Goal: Information Seeking & Learning: Learn about a topic

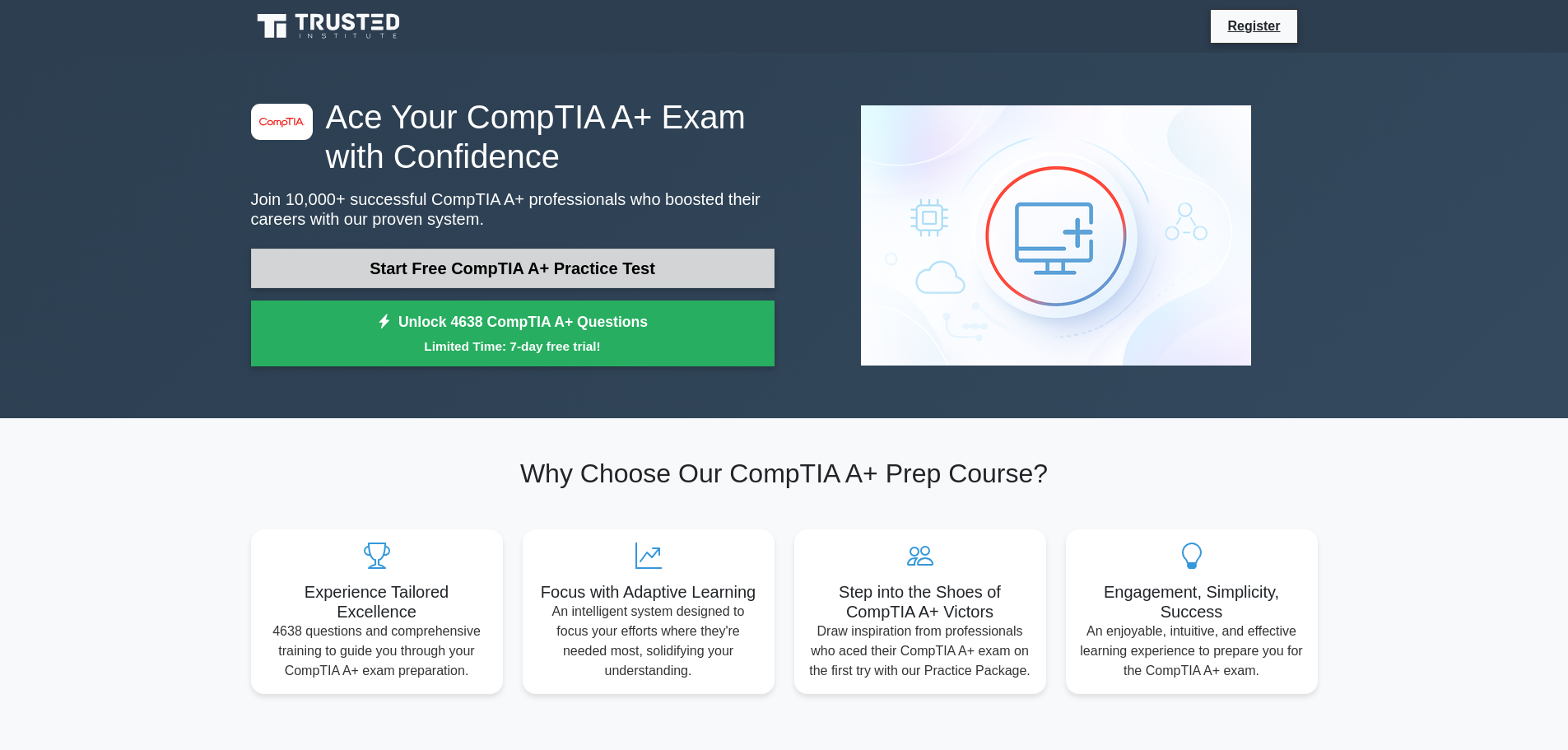
click at [598, 271] on link "Start Free CompTIA A+ Practice Test" at bounding box center [513, 268] width 523 height 40
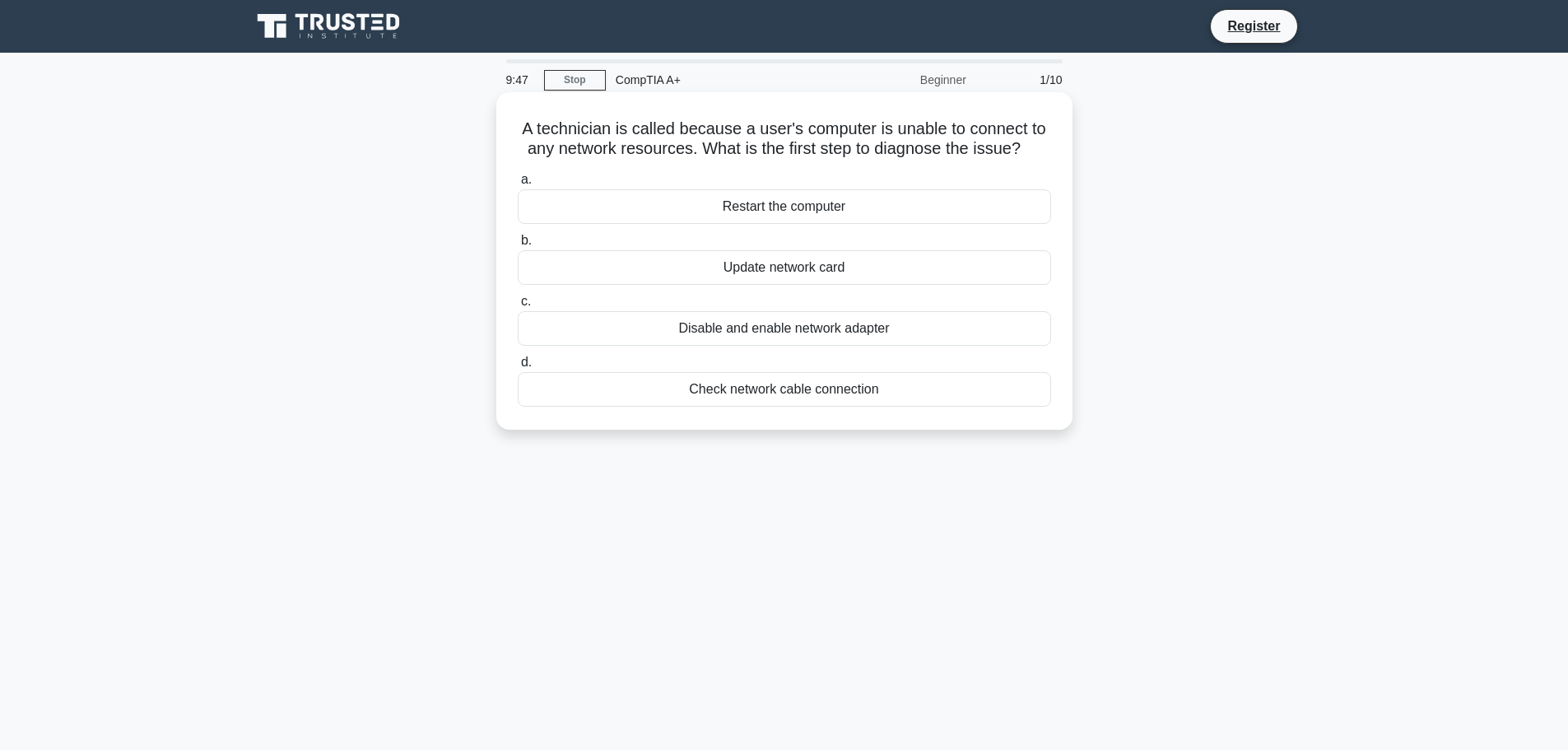
click at [751, 209] on div "Restart the computer" at bounding box center [785, 206] width 534 height 34
click at [518, 186] on input "a. Restart the computer" at bounding box center [518, 179] width 0 height 11
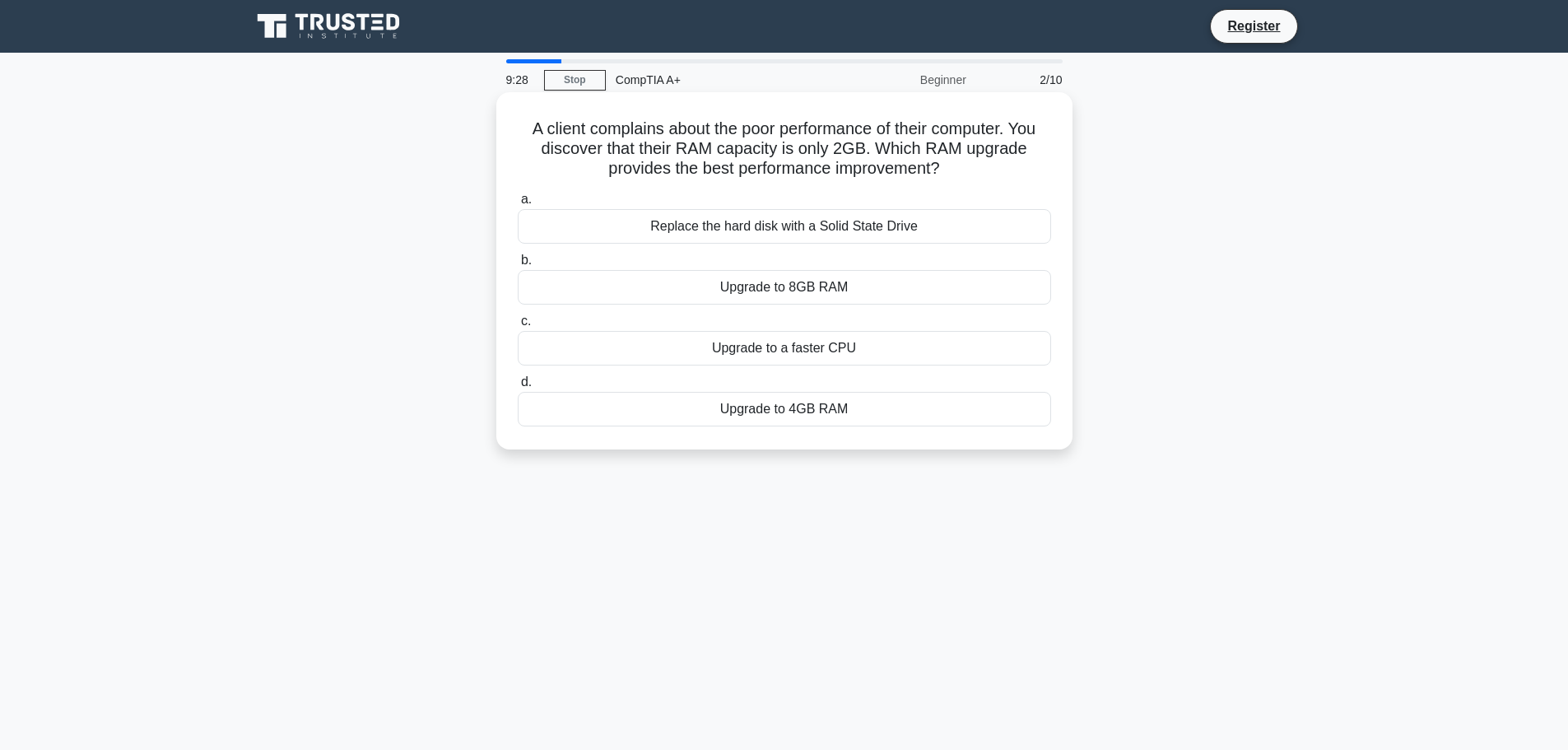
click at [834, 285] on div "Upgrade to 8GB RAM" at bounding box center [785, 287] width 534 height 34
click at [518, 266] on input "b. Upgrade to 8GB RAM" at bounding box center [518, 261] width 0 height 11
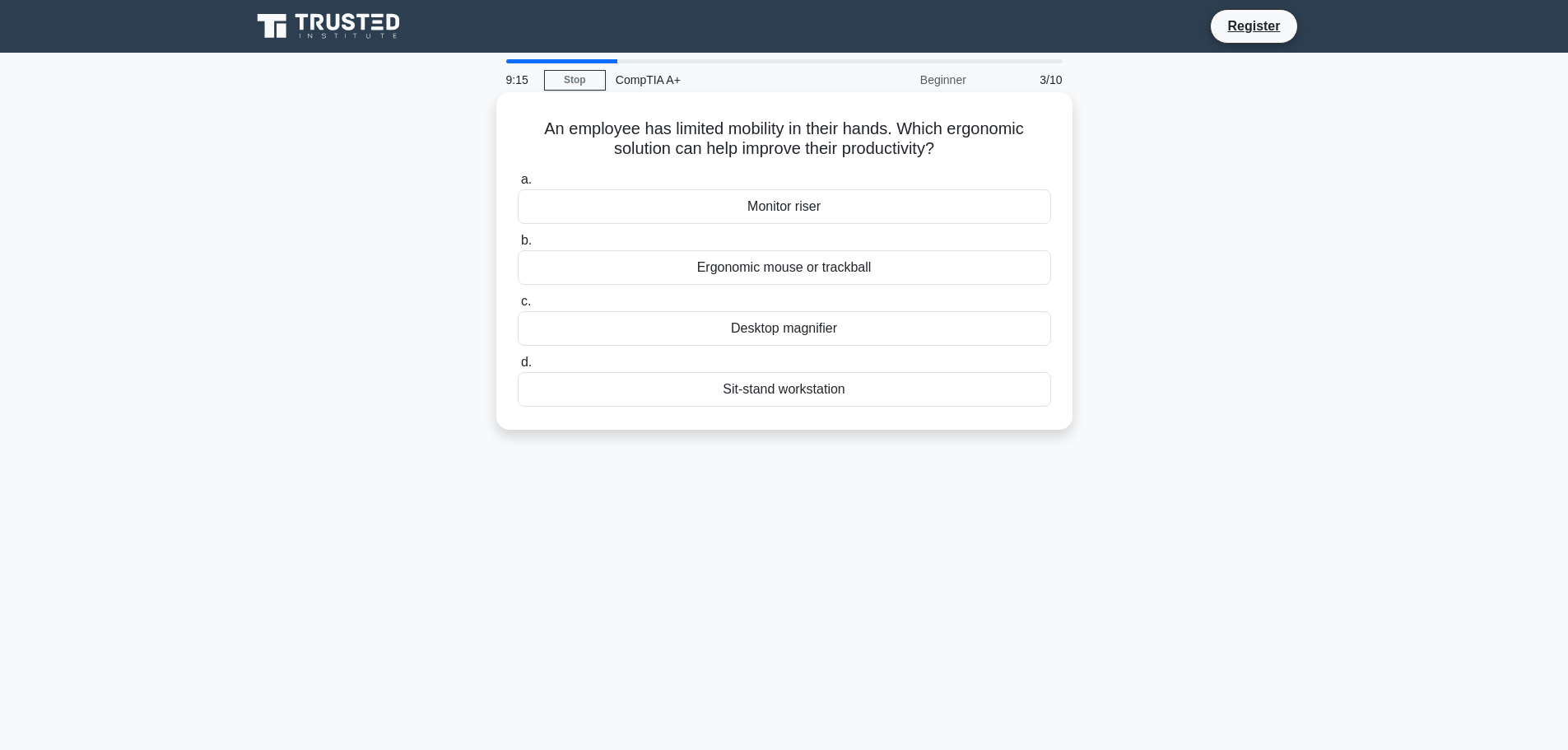
click at [805, 273] on div "Ergonomic mouse or trackball" at bounding box center [785, 267] width 534 height 34
click at [518, 246] on input "b. Ergonomic mouse or trackball" at bounding box center [518, 240] width 0 height 11
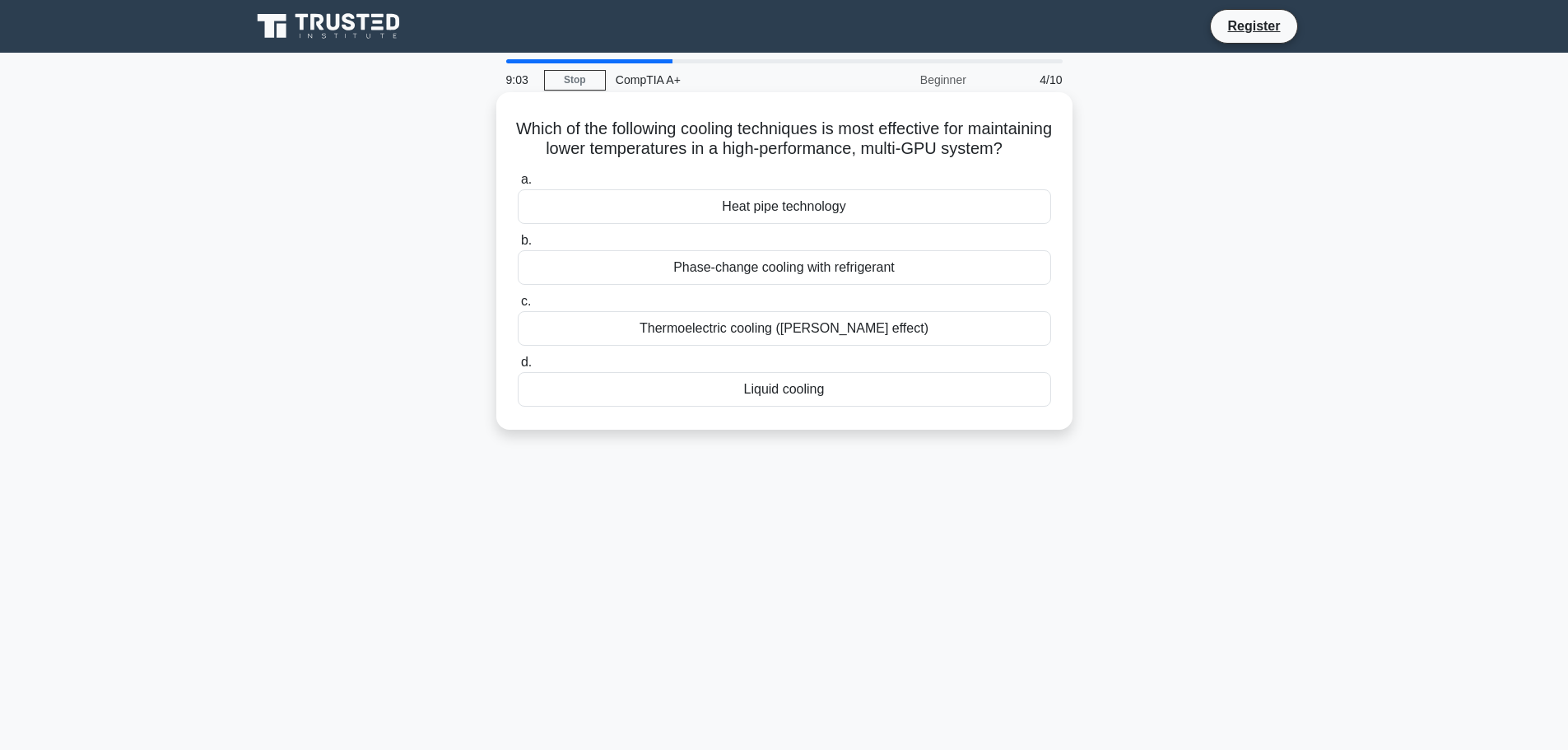
click at [833, 406] on div "Liquid cooling" at bounding box center [785, 389] width 534 height 34
click at [518, 367] on input "d. Liquid cooling" at bounding box center [518, 362] width 0 height 11
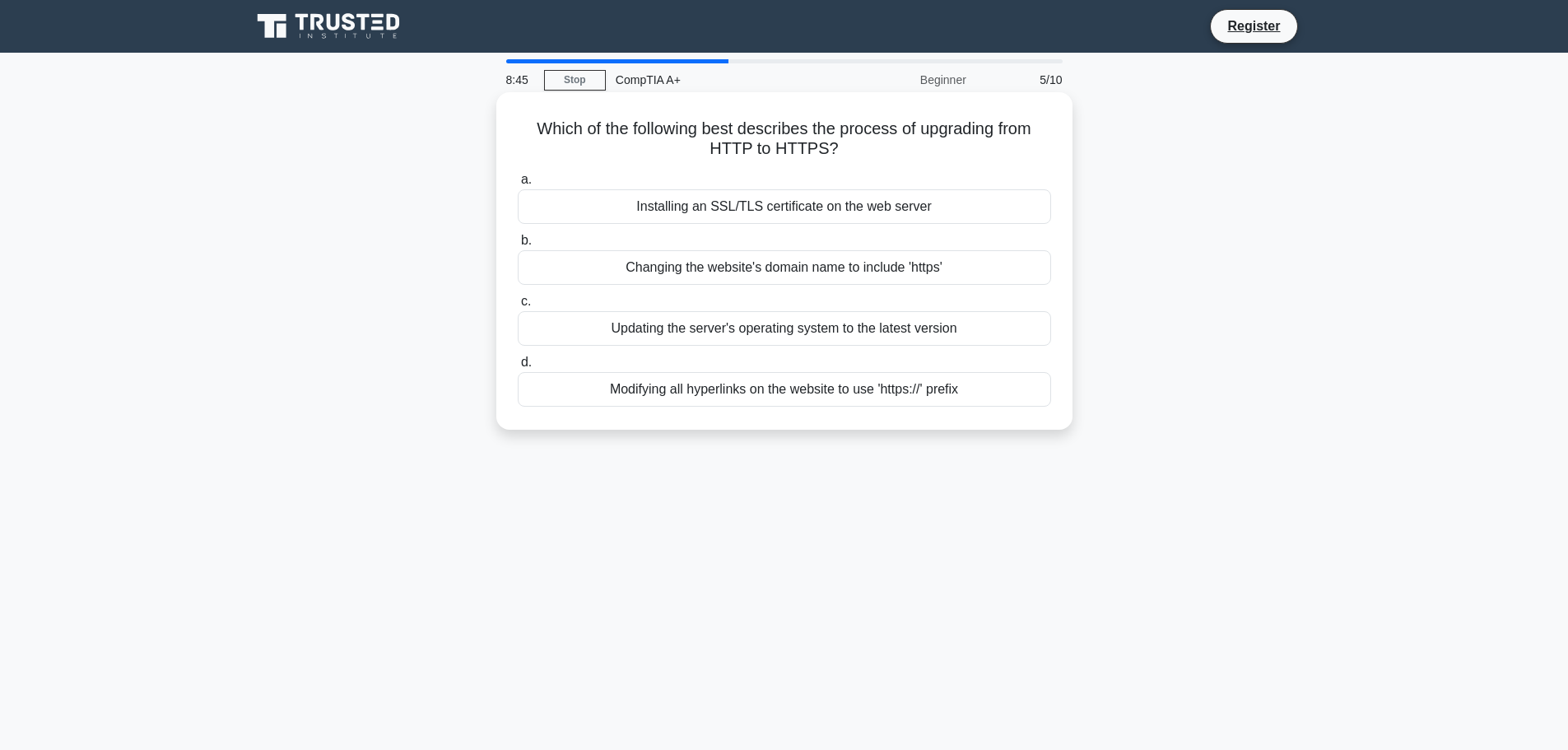
click at [979, 206] on div "Installing an SSL/TLS certificate on the web server" at bounding box center [785, 206] width 534 height 34
click at [518, 186] on input "a. Installing an SSL/TLS certificate on the web server" at bounding box center [518, 179] width 0 height 11
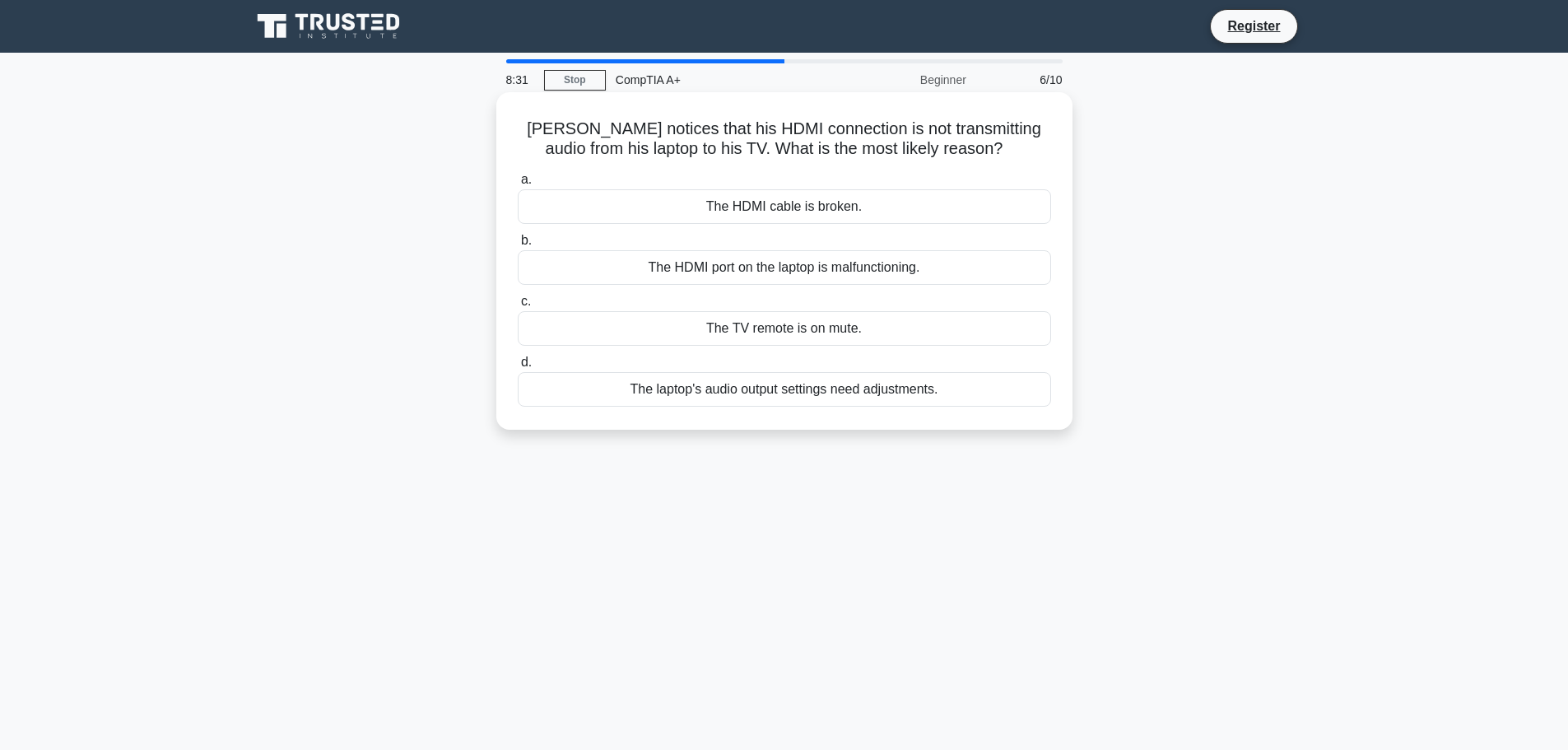
click at [894, 391] on div "The laptop's audio output settings need adjustments." at bounding box center [785, 389] width 534 height 34
click at [518, 367] on input "d. The laptop's audio output settings need adjustments." at bounding box center [518, 362] width 0 height 11
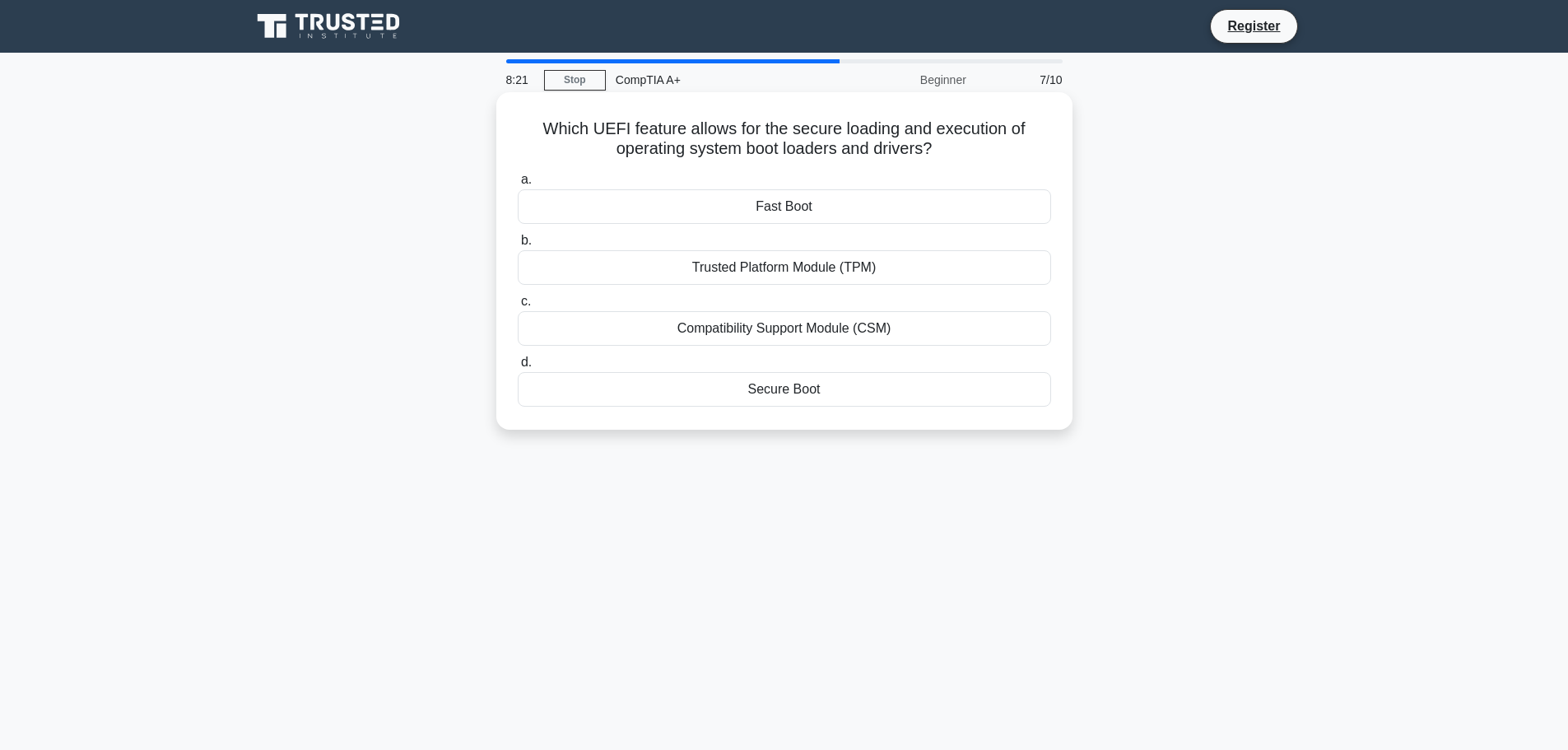
click at [834, 269] on div "Trusted Platform Module (TPM)" at bounding box center [785, 267] width 534 height 34
click at [518, 246] on input "b. Trusted Platform Module (TPM)" at bounding box center [518, 240] width 0 height 11
click at [885, 330] on div "Insufficient GPU performance" at bounding box center [785, 328] width 534 height 34
click at [518, 307] on input "c. Insufficient GPU performance" at bounding box center [518, 301] width 0 height 11
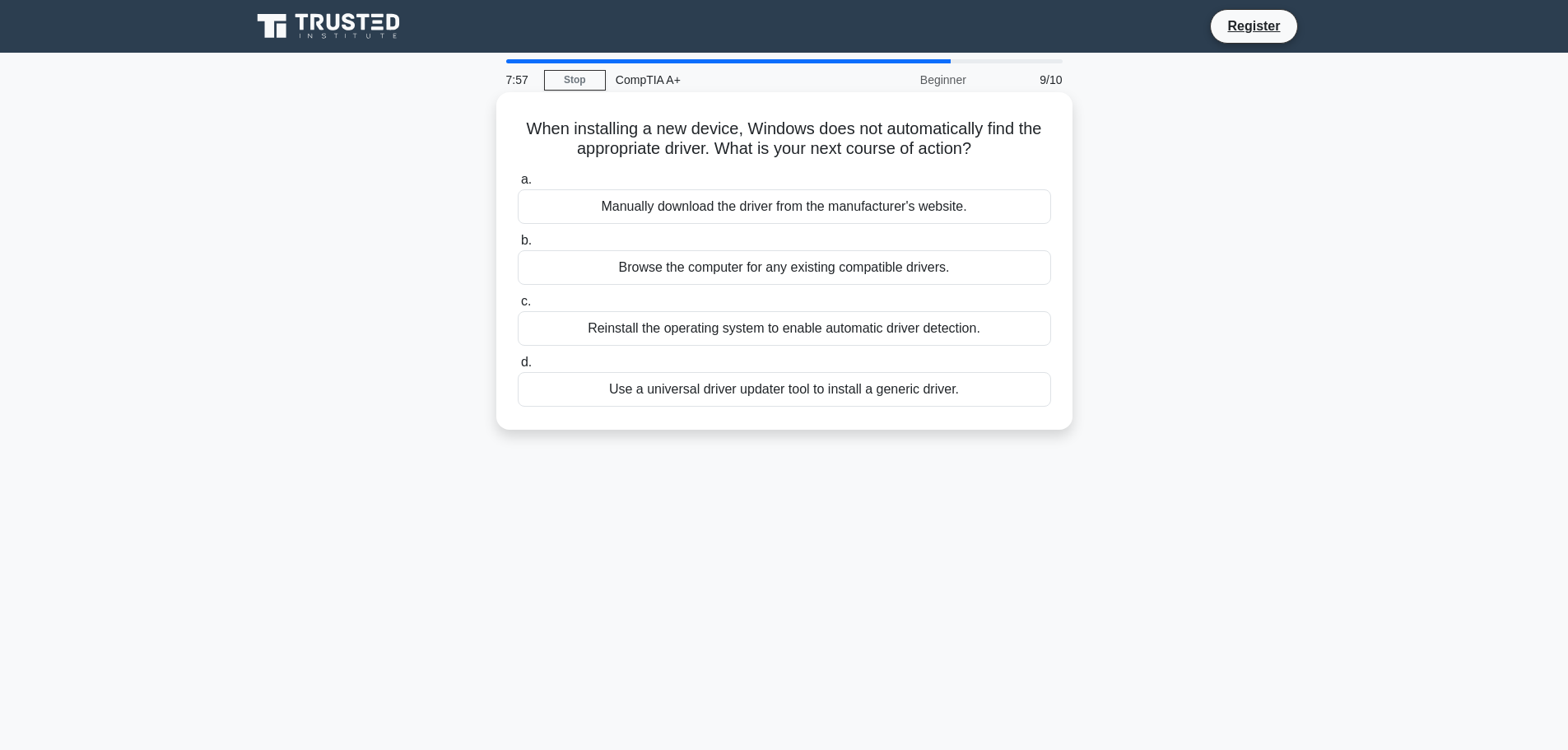
click at [911, 215] on div "Manually download the driver from the manufacturer's website." at bounding box center [785, 206] width 534 height 34
click at [518, 186] on input "a. Manually download the driver from the manufacturer's website." at bounding box center [518, 179] width 0 height 11
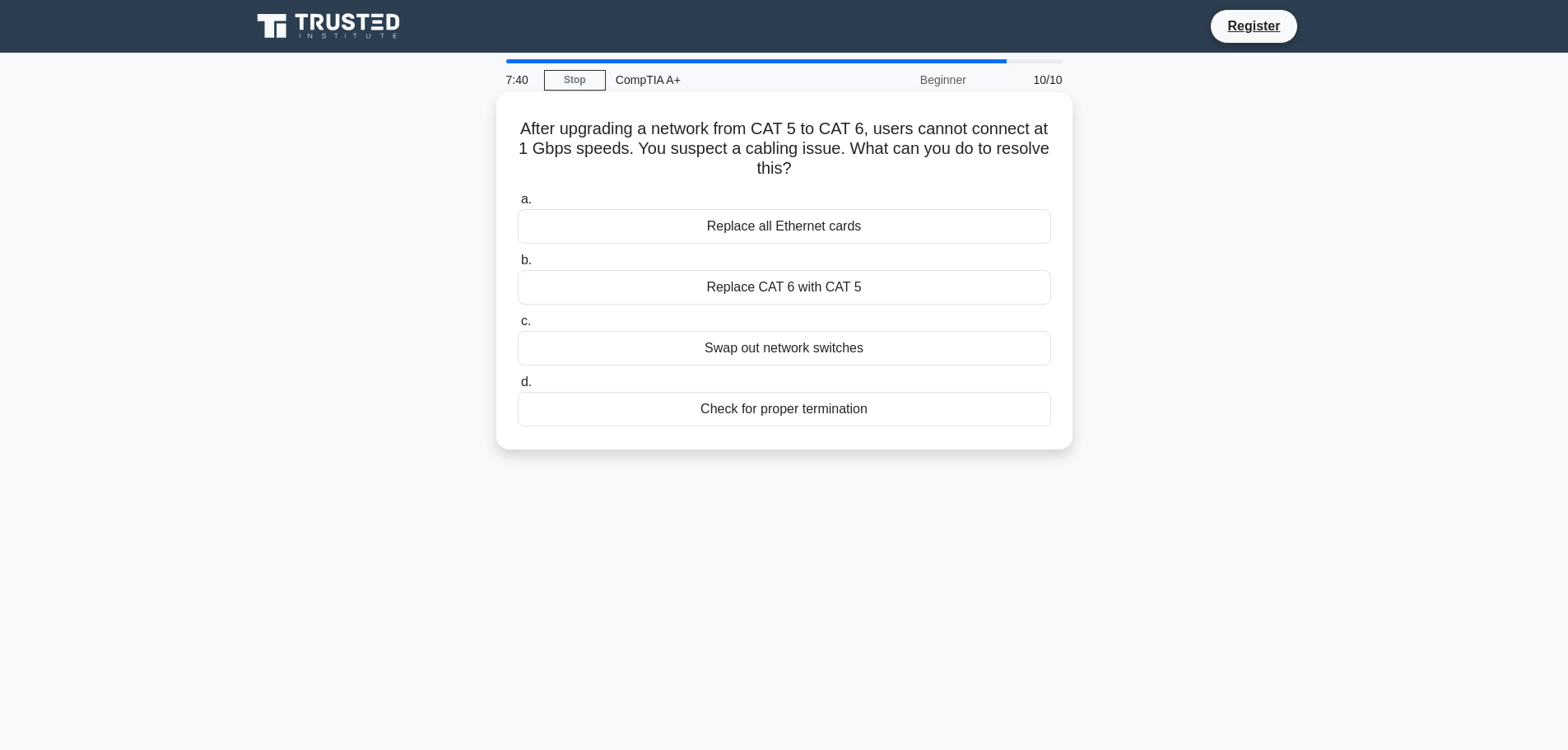
click at [917, 414] on div "Check for proper termination" at bounding box center [785, 408] width 534 height 34
click at [518, 388] on input "d. Check for proper termination" at bounding box center [518, 383] width 0 height 11
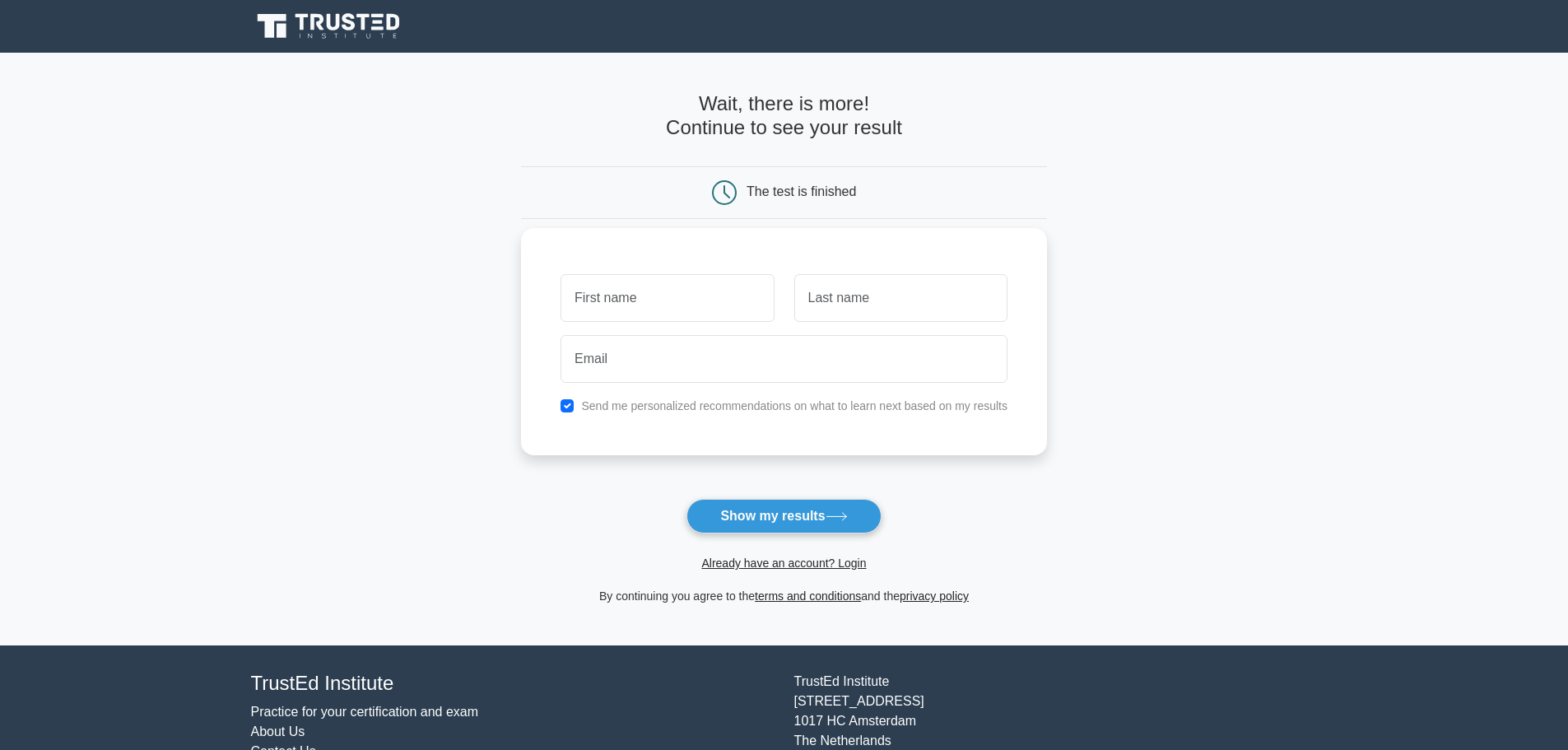
click at [746, 405] on label "Send me personalized recommendations on what to learn next based on my results" at bounding box center [795, 405] width 426 height 13
click at [571, 402] on input "checkbox" at bounding box center [567, 405] width 13 height 13
checkbox input "false"
click at [805, 514] on button "Show my results" at bounding box center [784, 515] width 194 height 34
type input "[PERSON_NAME]"
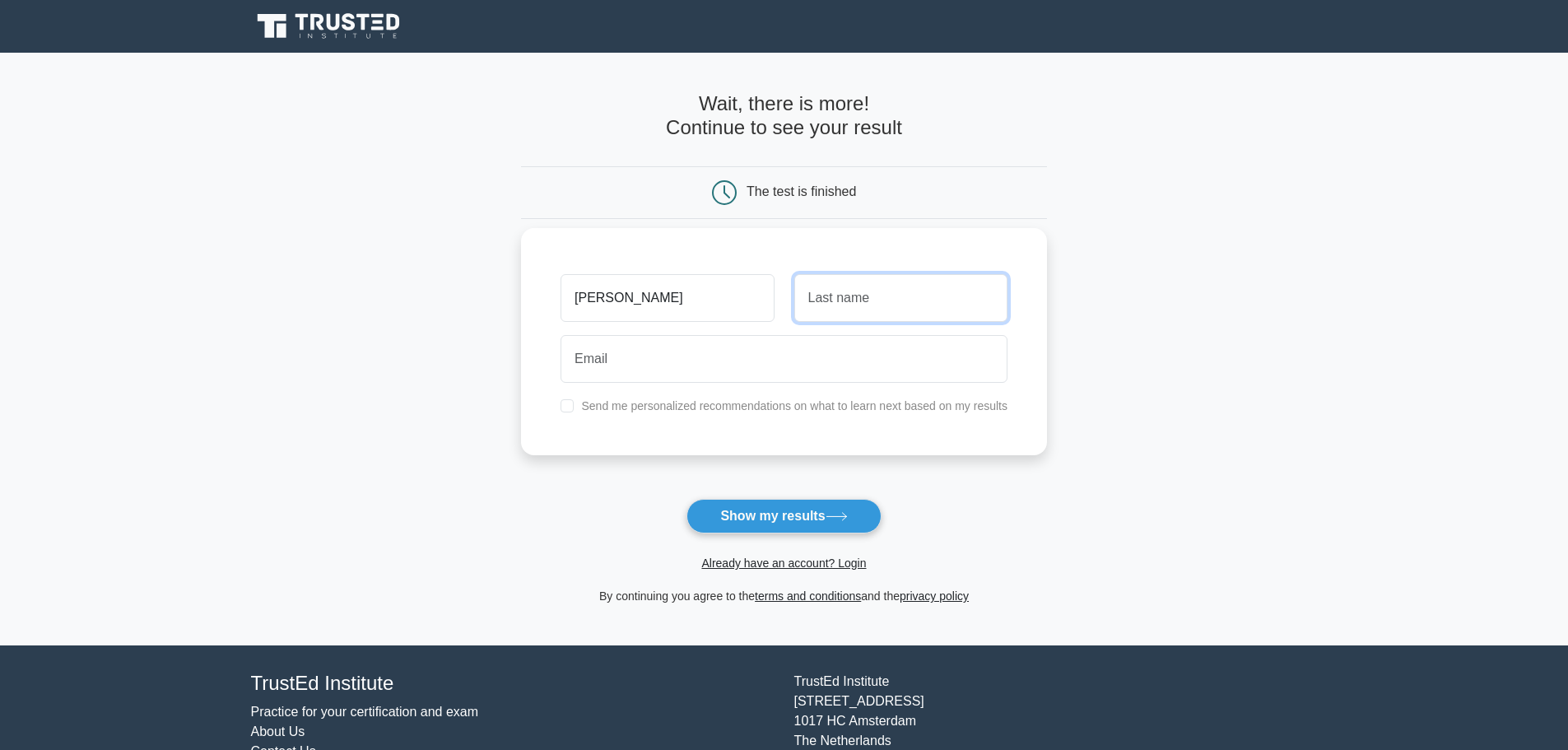
click at [869, 308] on input "text" at bounding box center [901, 298] width 213 height 48
type input "[PERSON_NAME]"
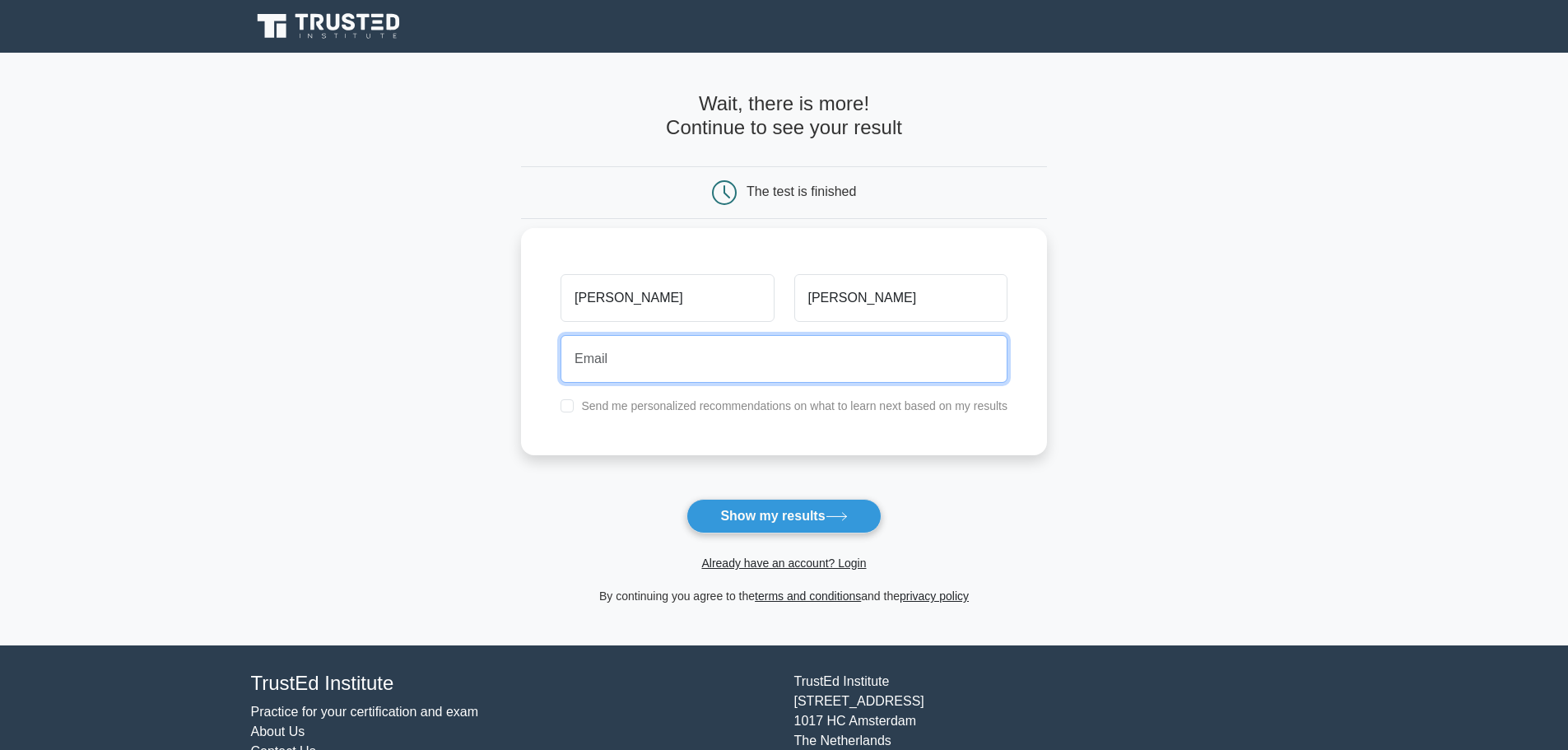
click at [774, 357] on input "email" at bounding box center [784, 359] width 447 height 48
type input "[EMAIL_ADDRESS][DOMAIN_NAME]"
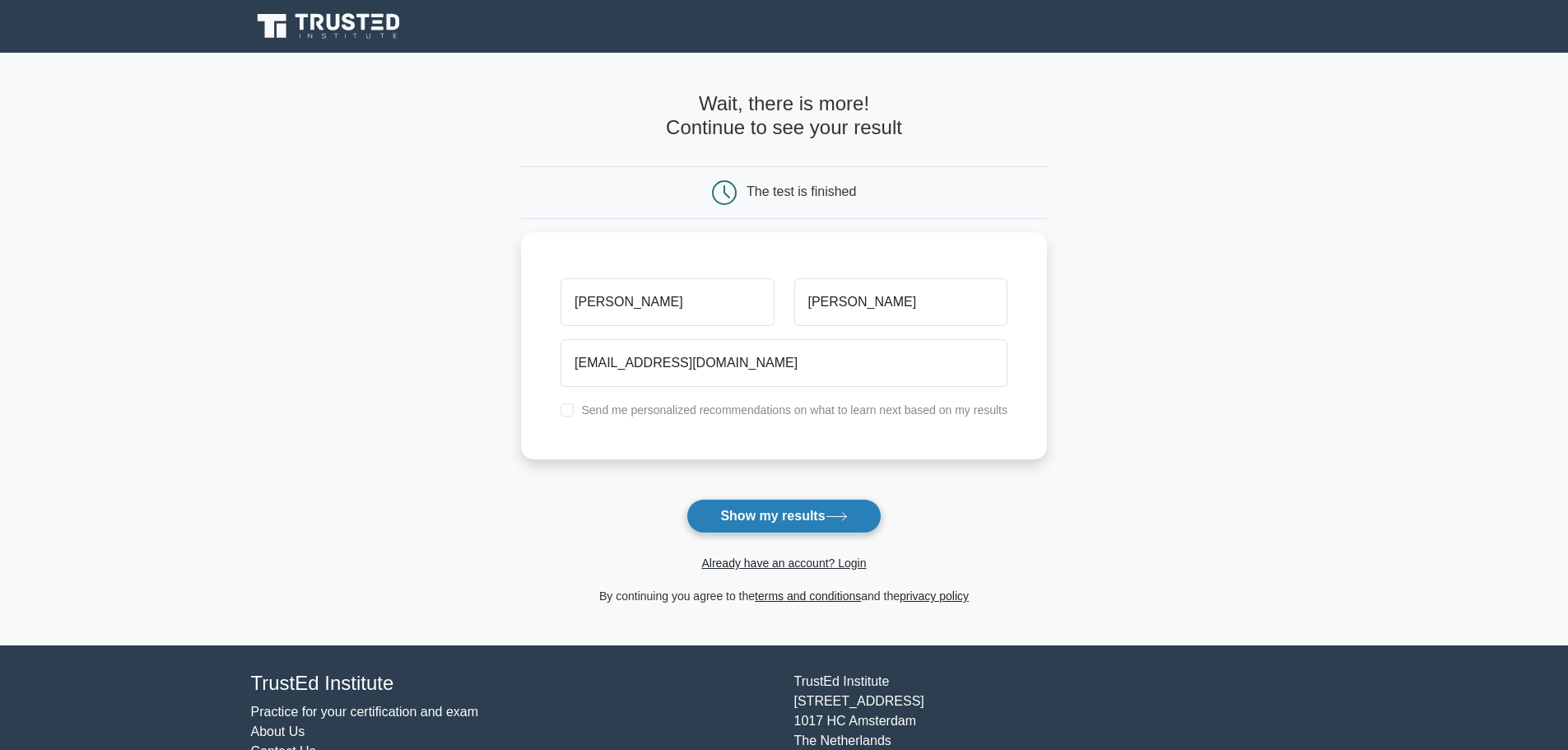
click at [783, 511] on button "Show my results" at bounding box center [784, 515] width 194 height 34
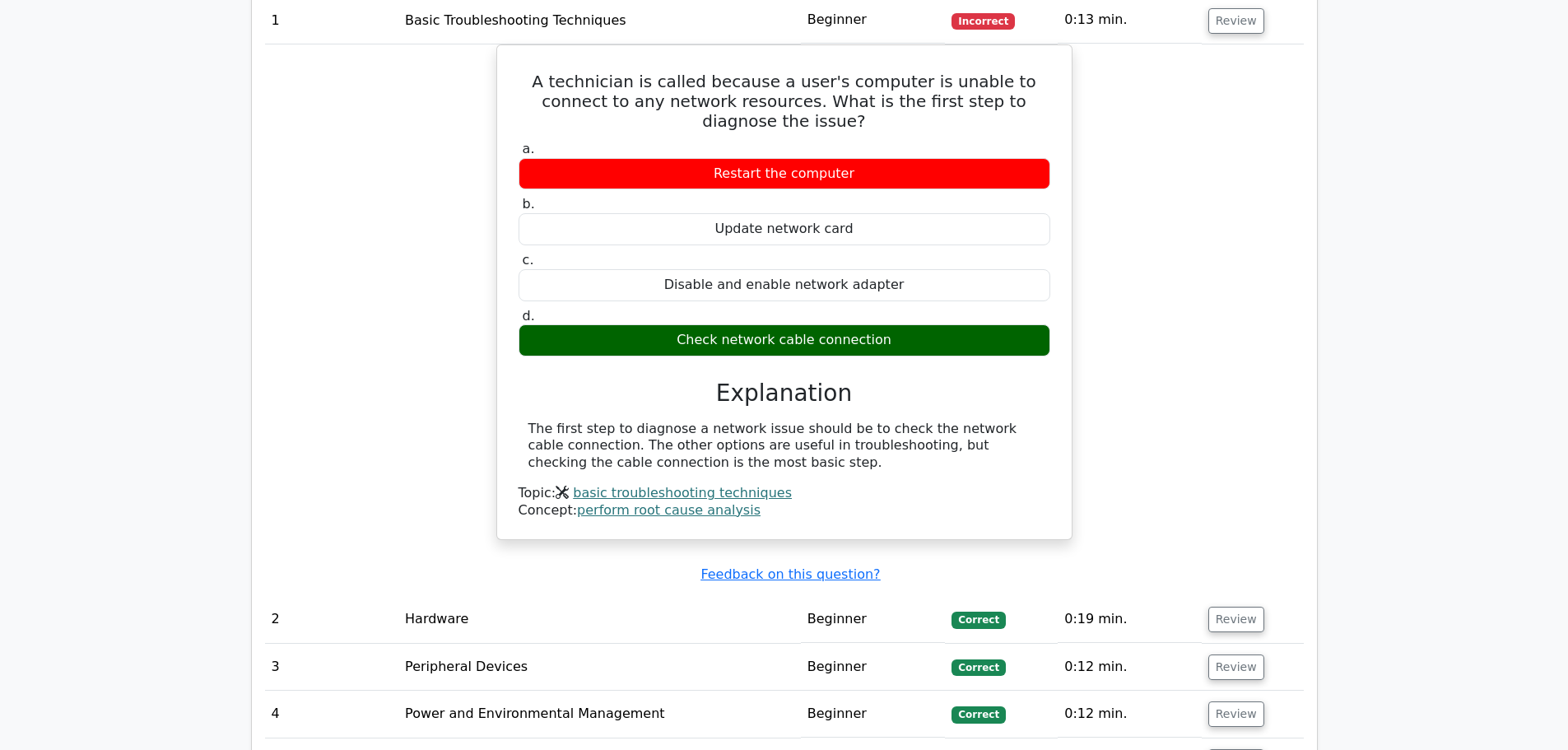
scroll to position [1481, 0]
